Goal: Find specific page/section: Find specific page/section

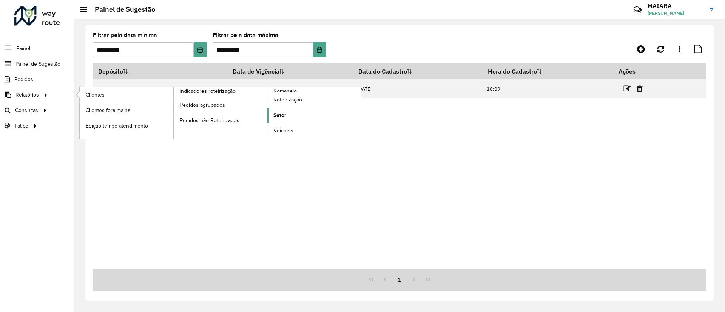
click at [295, 115] on link "Setor" at bounding box center [314, 115] width 94 height 15
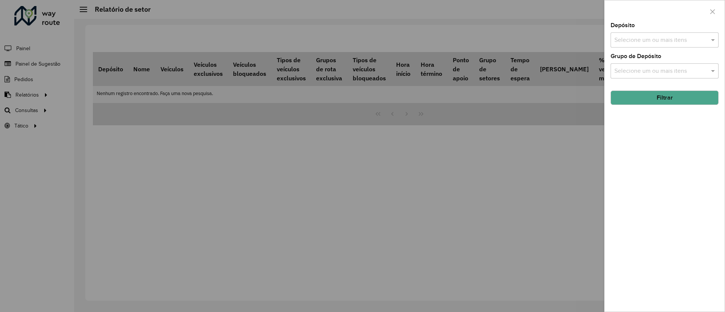
click at [713, 14] on icon "button" at bounding box center [712, 12] width 6 height 6
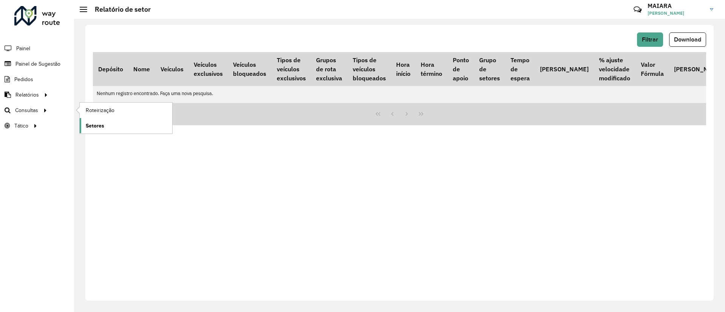
click at [100, 128] on span "Setores" at bounding box center [95, 126] width 18 height 8
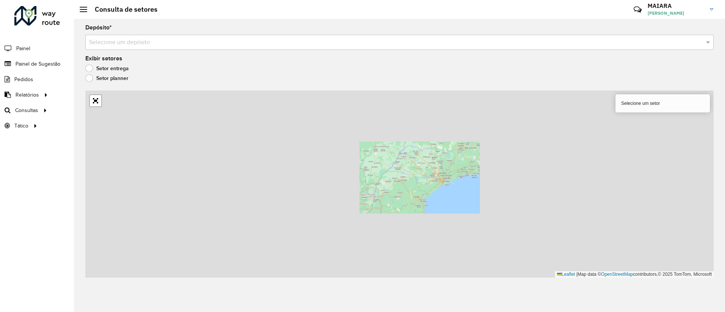
click at [90, 79] on label "Setor planner" at bounding box center [106, 78] width 43 height 8
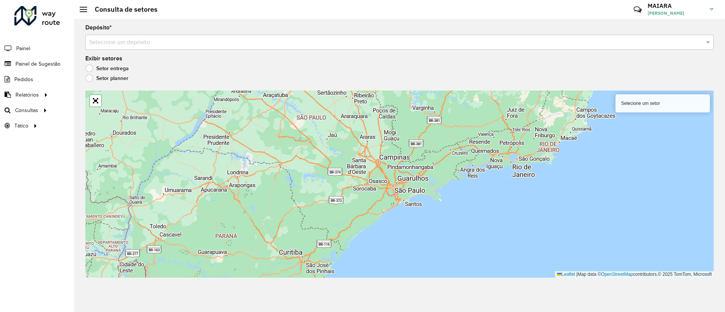
click at [94, 67] on label "Setor entrega" at bounding box center [106, 69] width 43 height 8
click at [125, 40] on input "text" at bounding box center [391, 42] width 605 height 9
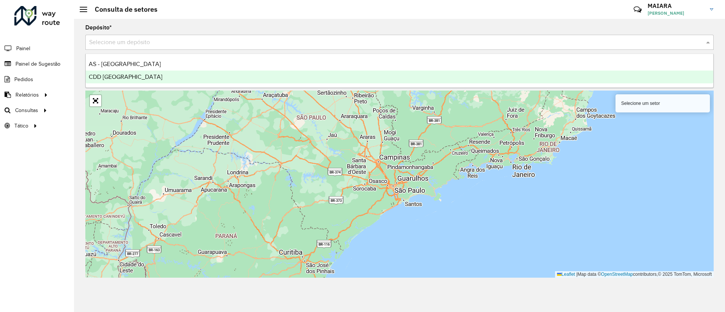
click at [124, 72] on div "CDD [GEOGRAPHIC_DATA]" at bounding box center [399, 77] width 627 height 13
